Goal: Book appointment/travel/reservation

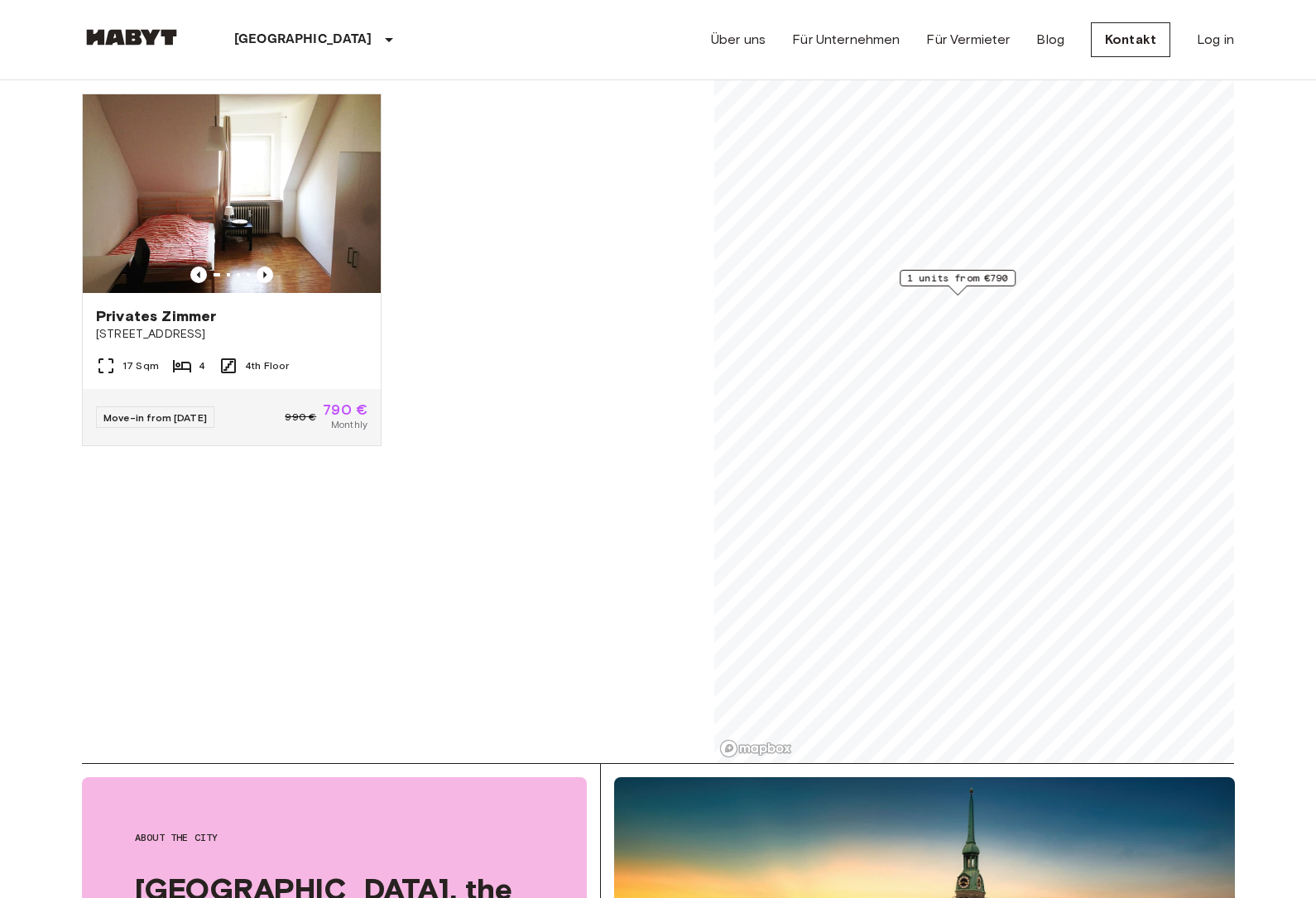
scroll to position [136, 0]
click at [1095, 428] on span "1 units from €790" at bounding box center [1079, 424] width 101 height 15
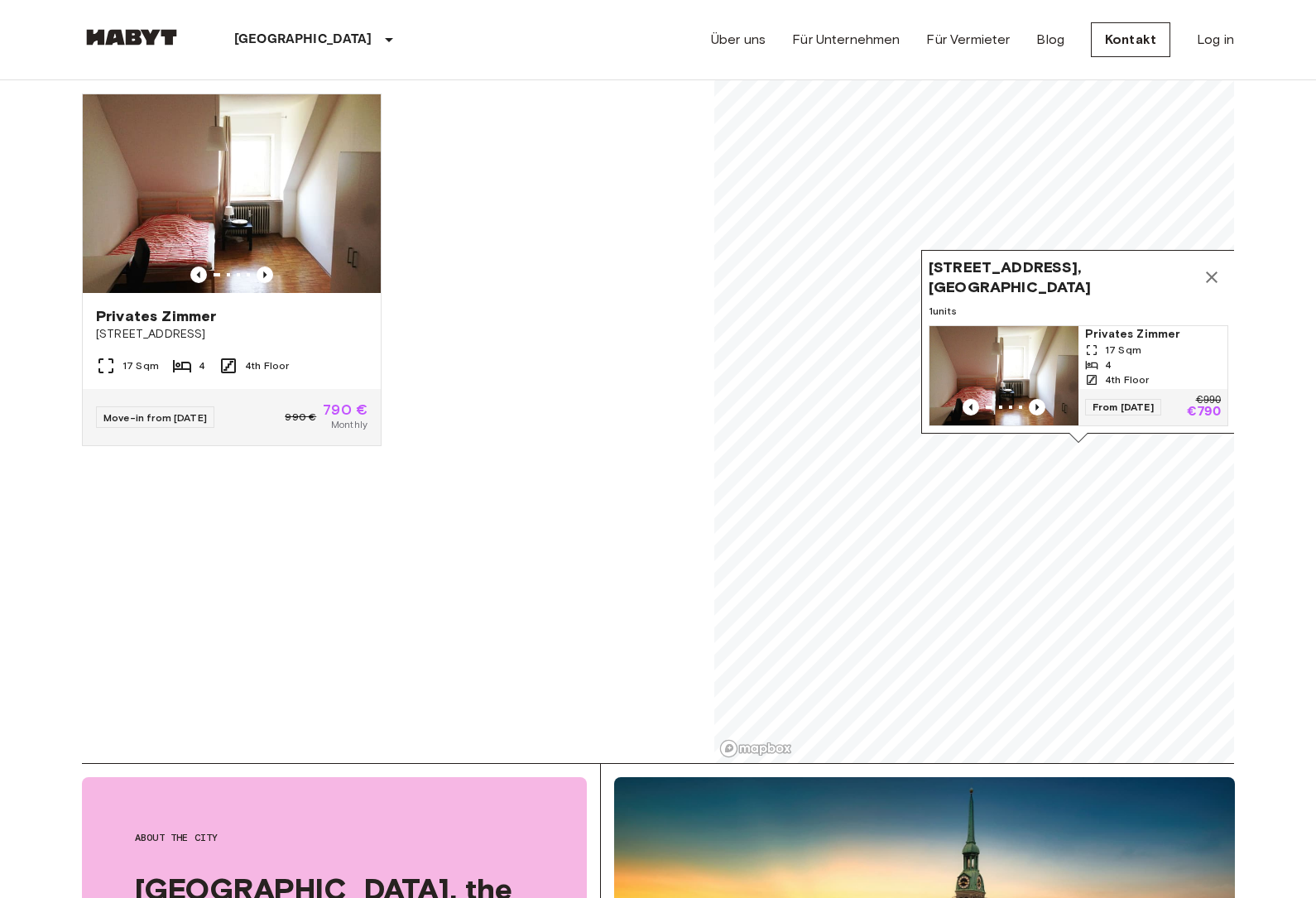
click at [1224, 281] on button "Map marker" at bounding box center [1212, 277] width 33 height 33
